Goal: Check status

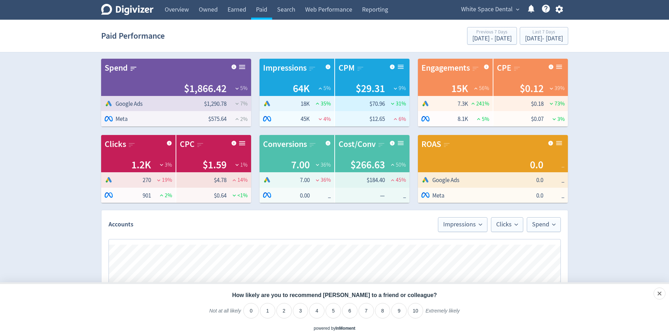
click at [490, 10] on span "White Space Dental" at bounding box center [487, 9] width 52 height 11
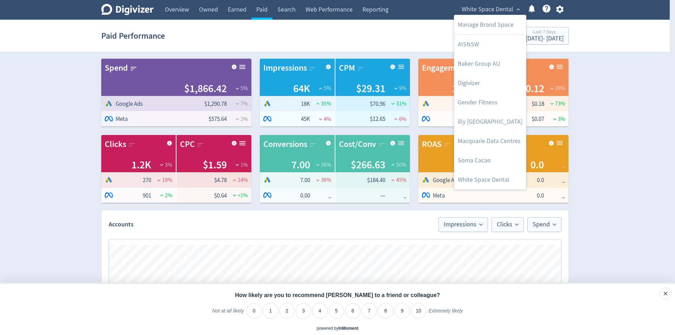
click at [622, 44] on div at bounding box center [337, 167] width 675 height 335
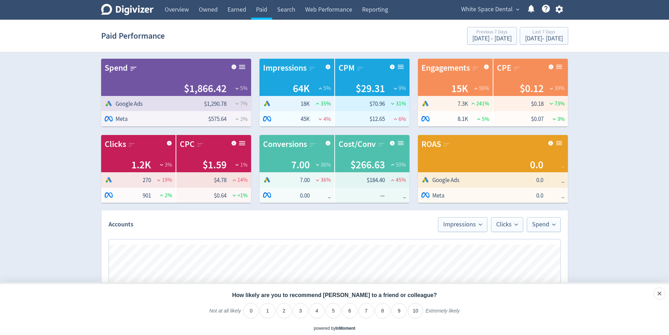
click at [496, 13] on span "White Space Dental" at bounding box center [487, 9] width 52 height 11
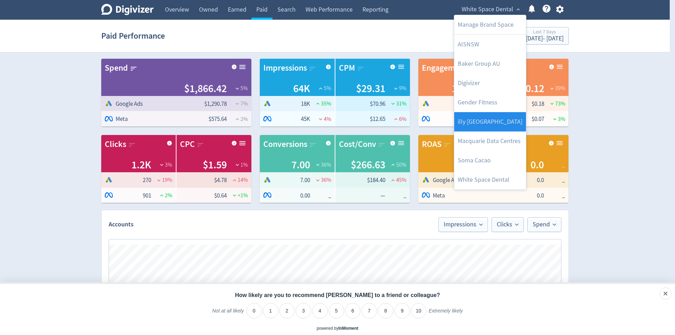
click at [497, 122] on link "illy [GEOGRAPHIC_DATA]" at bounding box center [490, 121] width 72 height 19
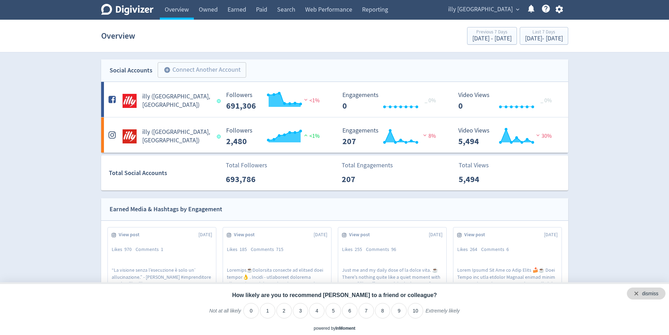
click at [658, 295] on div "dismiss" at bounding box center [650, 293] width 17 height 7
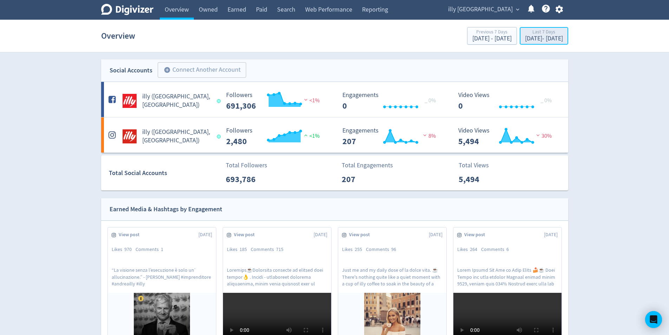
click at [555, 39] on div "[DATE] - [DATE]" at bounding box center [544, 38] width 38 height 6
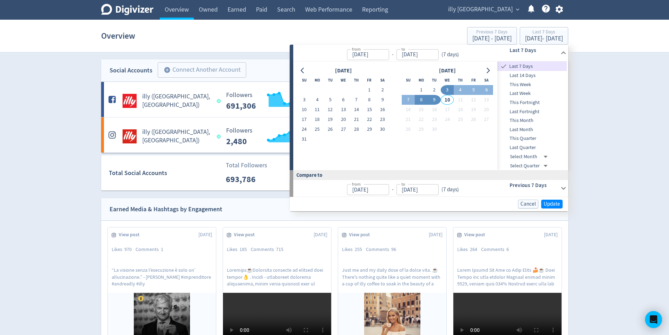
click at [420, 92] on button "1" at bounding box center [421, 90] width 13 height 10
type input "[DATE]"
click at [431, 100] on button "9" at bounding box center [434, 100] width 13 height 10
type input "[DATE]"
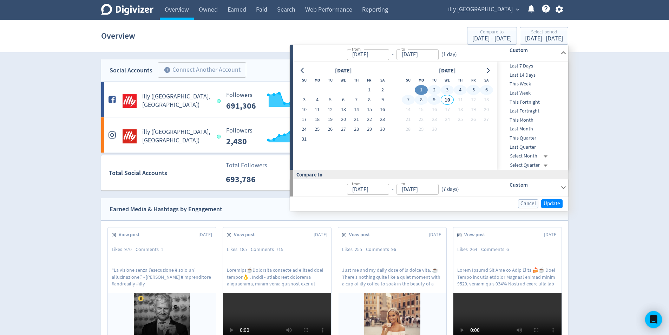
type input "[DATE]"
click at [561, 205] on button "Update" at bounding box center [552, 203] width 21 height 9
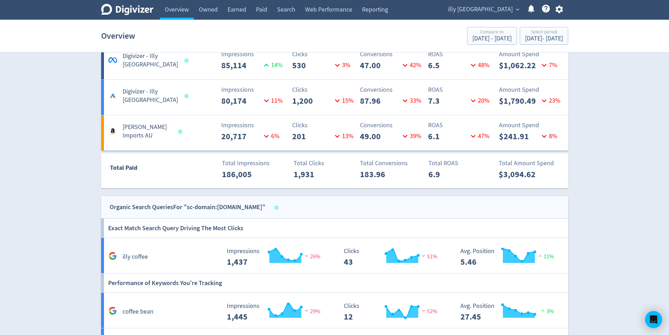
scroll to position [604, 0]
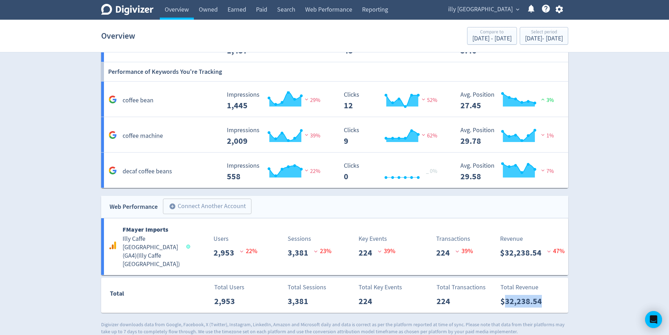
drag, startPoint x: 543, startPoint y: 291, endPoint x: 505, endPoint y: 296, distance: 38.4
click at [505, 296] on p "$32,238.54" at bounding box center [524, 301] width 47 height 13
copy p "32,238.54"
